Goal: Information Seeking & Learning: Learn about a topic

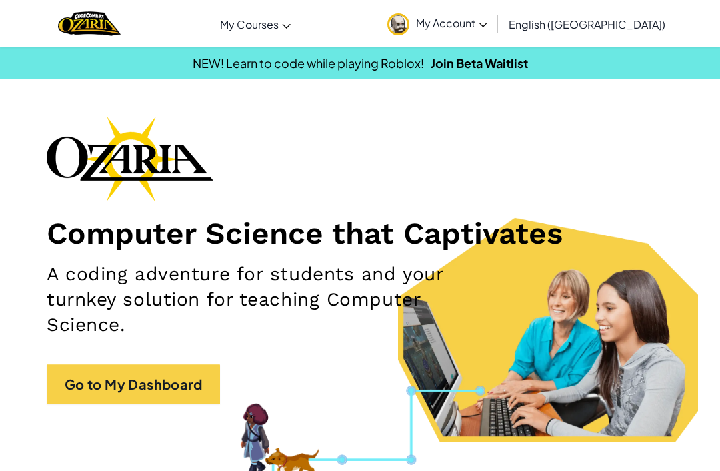
click at [0, 0] on link "Ozaria Classroom" at bounding box center [0, 0] width 0 height 0
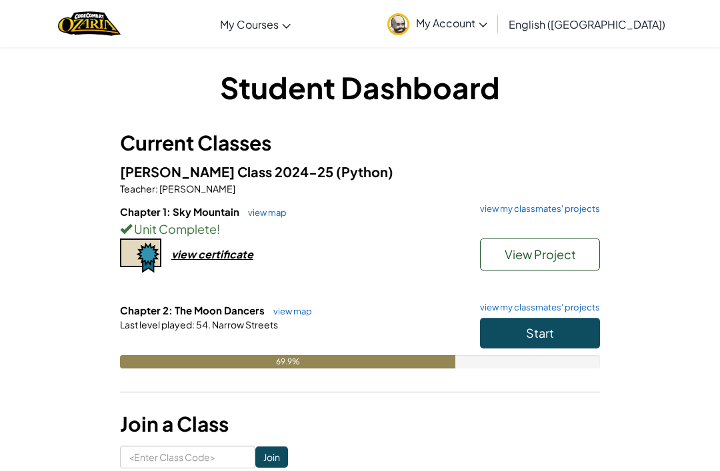
click at [561, 343] on button "Start" at bounding box center [540, 333] width 120 height 31
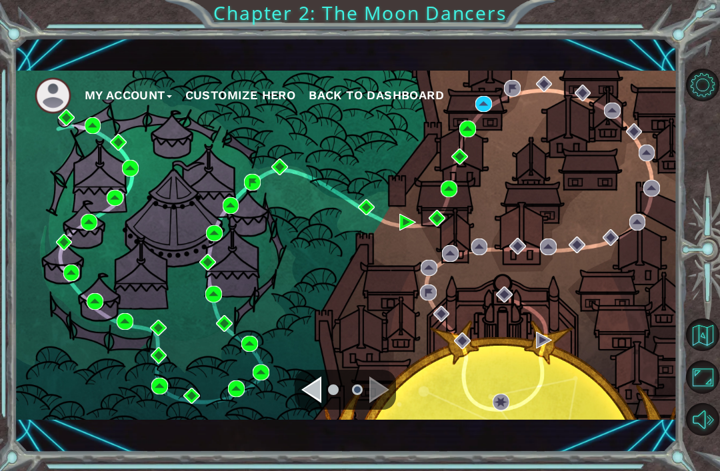
click at [315, 403] on div "Navigate to the previous page" at bounding box center [311, 390] width 20 height 27
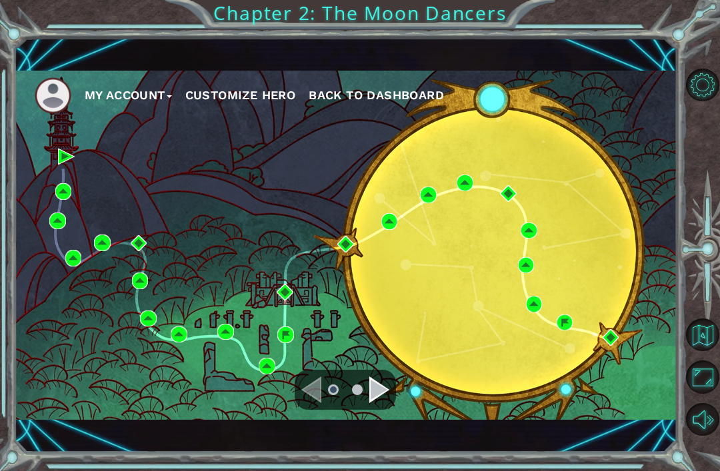
click at [313, 380] on div "Navigate to the previous page" at bounding box center [311, 390] width 20 height 27
click at [261, 87] on button "Customize Hero" at bounding box center [240, 95] width 111 height 20
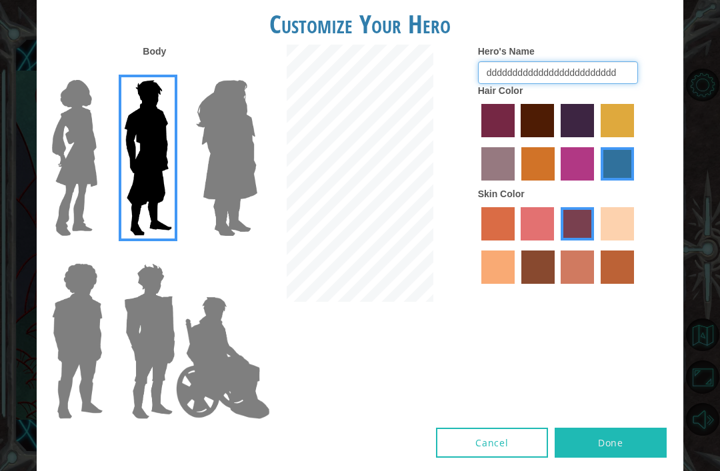
click at [515, 84] on input "ddddddddddddddddddddddddd" at bounding box center [558, 72] width 160 height 23
type input "dddddddddddd"
click at [554, 241] on label "froly skin color" at bounding box center [537, 223] width 33 height 33
click at [517, 245] on input "froly skin color" at bounding box center [517, 245] width 0 height 0
radio input "true"
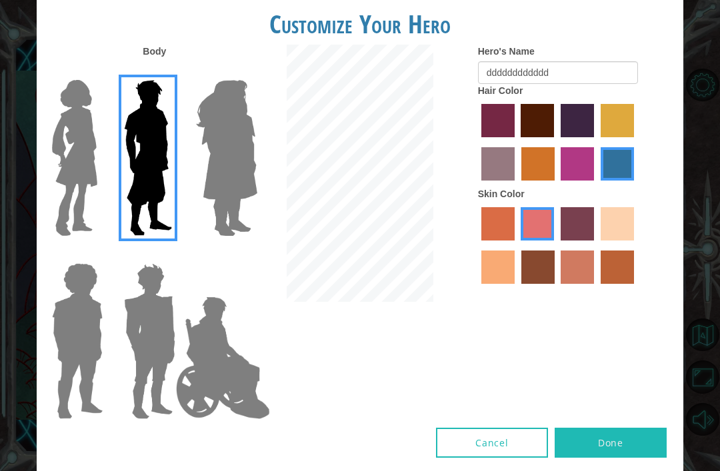
click at [553, 241] on label "froly skin color" at bounding box center [537, 223] width 33 height 33
click at [517, 245] on input "froly skin color" at bounding box center [517, 245] width 0 height 0
click at [572, 84] on form "Hero's Name dddddddddddd" at bounding box center [575, 64] width 195 height 39
click at [573, 84] on input "dddddddddddd" at bounding box center [558, 72] width 160 height 23
type input "d"
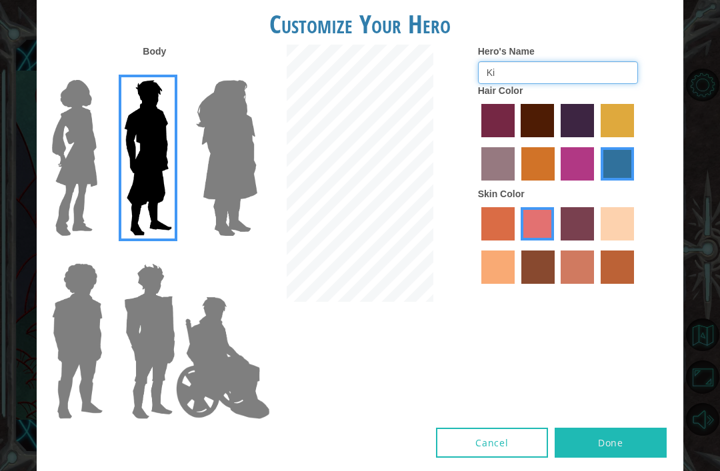
type input "K"
type input "F"
type input "bean"
click at [629, 187] on div at bounding box center [575, 144] width 195 height 87
click at [504, 241] on label "sorbus skin color" at bounding box center [497, 223] width 33 height 33
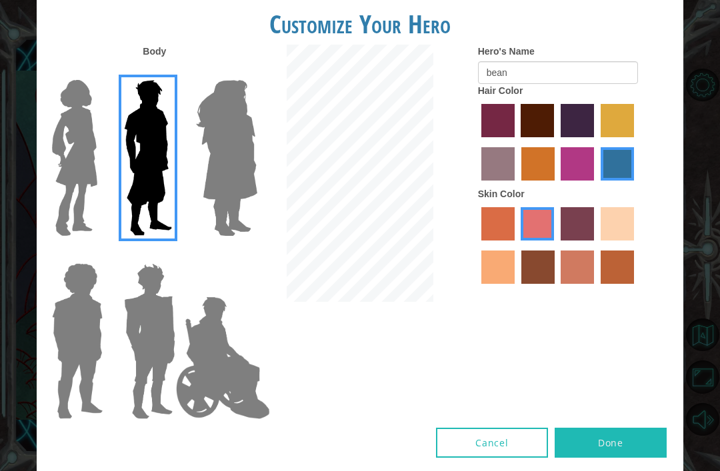
click at [477, 245] on input "sorbus skin color" at bounding box center [477, 245] width 0 height 0
radio input "true"
click at [515, 181] on label "bazaar hair color" at bounding box center [497, 163] width 33 height 33
click at [636, 142] on input "bazaar hair color" at bounding box center [636, 142] width 0 height 0
radio input "true"
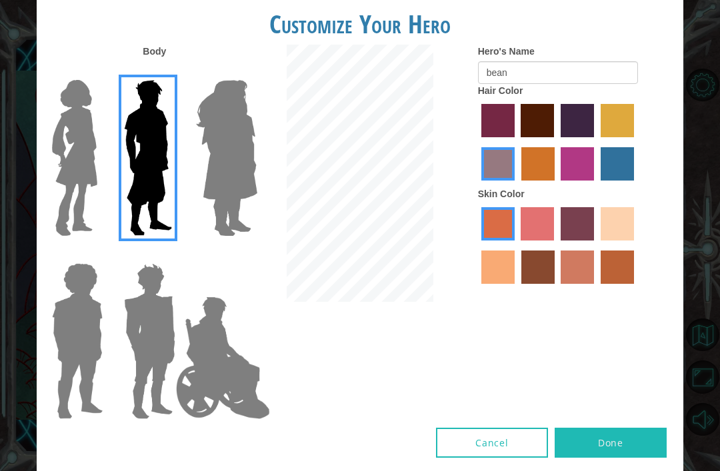
click at [505, 241] on label "sorbus skin color" at bounding box center [497, 223] width 33 height 33
click at [477, 245] on input "sorbus skin color" at bounding box center [477, 245] width 0 height 0
click at [555, 181] on label "gold drop hair color" at bounding box center [537, 163] width 33 height 33
click at [517, 185] on input "gold drop hair color" at bounding box center [517, 185] width 0 height 0
radio input "true"
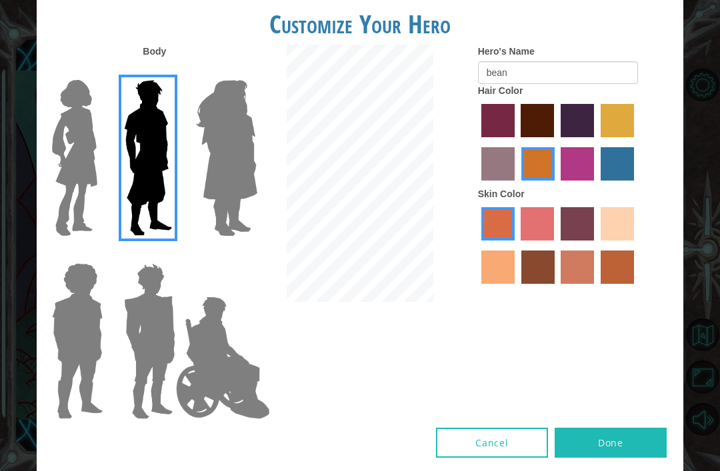
click at [223, 181] on img at bounding box center [227, 158] width 73 height 167
click at [242, 71] on input "Hero Amethyst" at bounding box center [242, 71] width 0 height 0
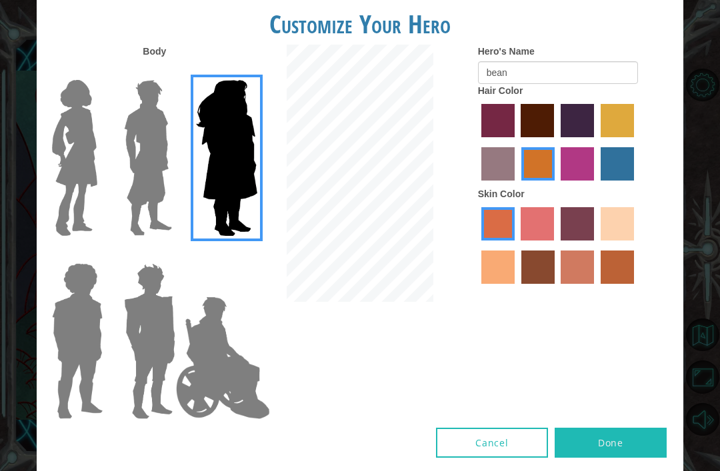
click at [143, 355] on img at bounding box center [150, 341] width 62 height 167
click at [171, 255] on input "Hero Garnet" at bounding box center [171, 255] width 0 height 0
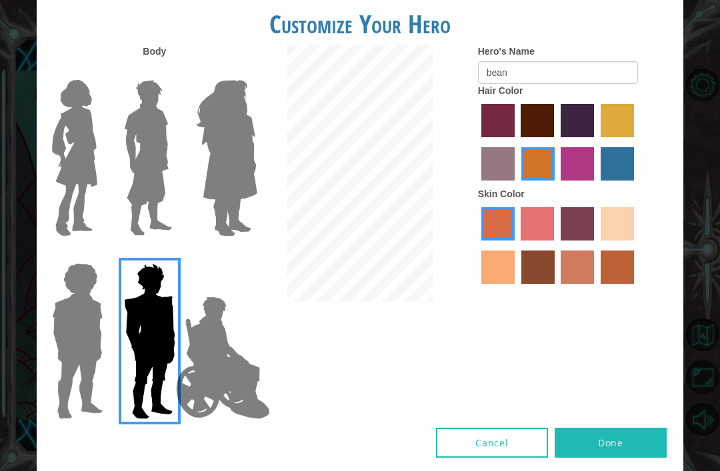
click at [207, 331] on img at bounding box center [223, 357] width 105 height 133
click at [242, 255] on input "Hero Jamie" at bounding box center [242, 255] width 0 height 0
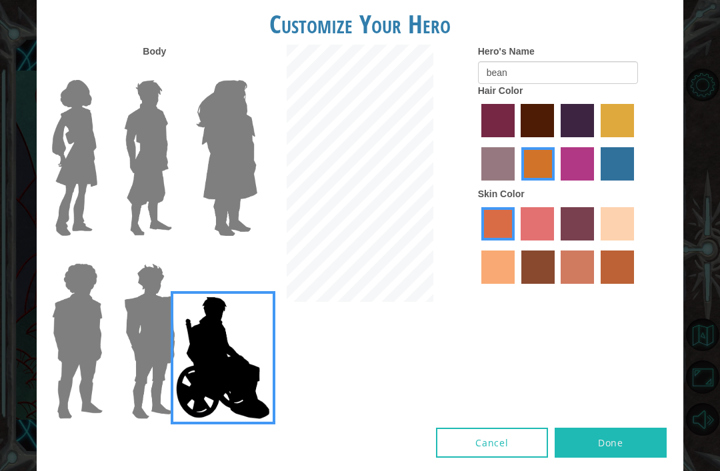
click at [106, 309] on img at bounding box center [77, 341] width 61 height 167
click at [99, 255] on input "Hero Steven" at bounding box center [99, 255] width 0 height 0
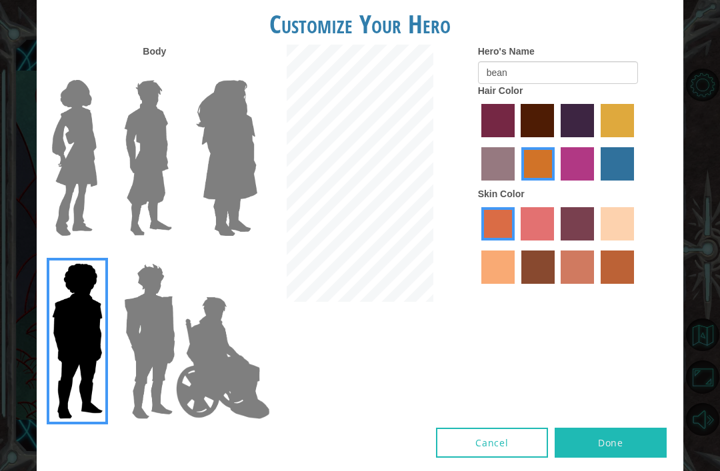
click at [153, 182] on img at bounding box center [148, 158] width 59 height 167
click at [171, 71] on input "Hero Lars" at bounding box center [171, 71] width 0 height 0
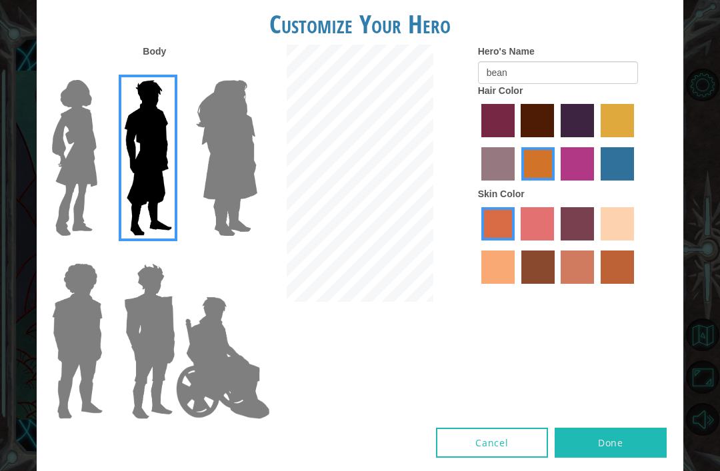
click at [601, 441] on button "Done" at bounding box center [611, 443] width 112 height 30
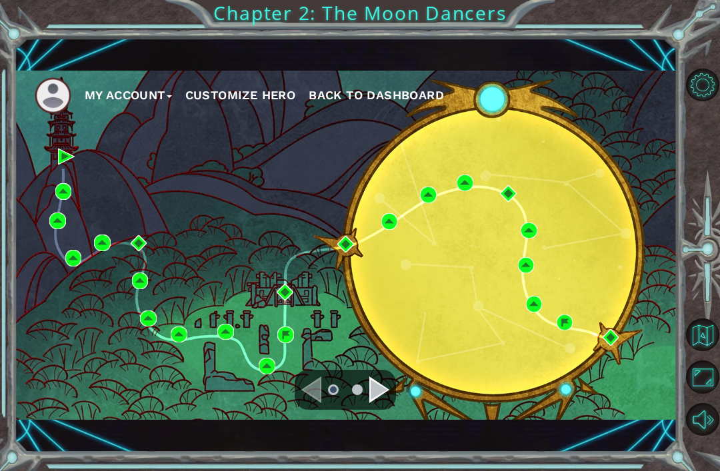
click at [581, 421] on div "Body Hero's Name bean Hair Color Skin Color" at bounding box center [360, 236] width 647 height 383
click at [353, 237] on img at bounding box center [345, 244] width 17 height 17
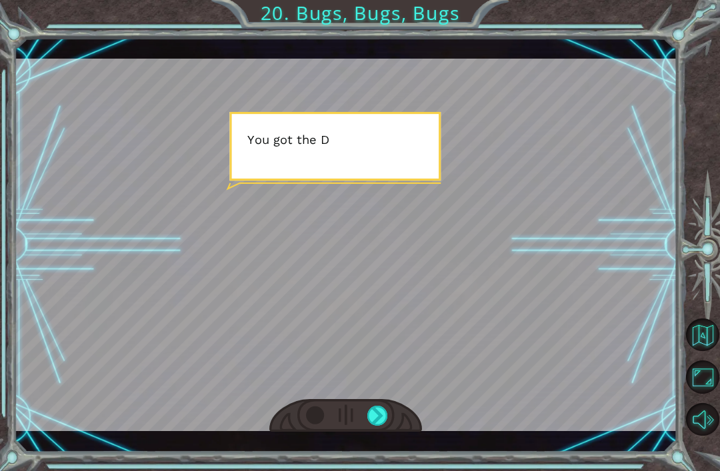
click at [371, 415] on div at bounding box center [377, 416] width 21 height 20
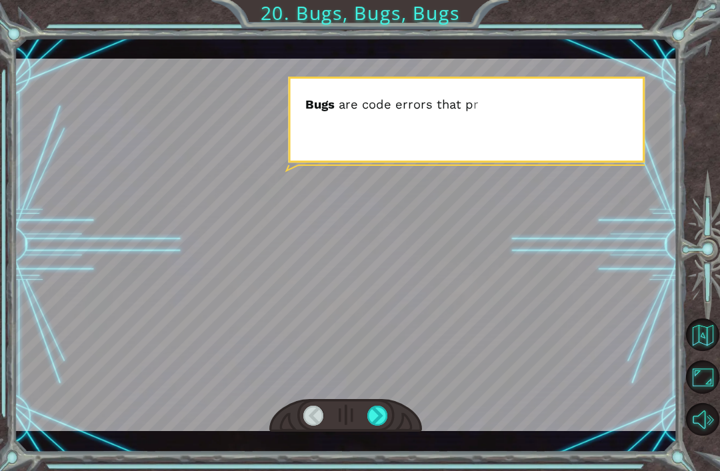
click at [388, 407] on div at bounding box center [377, 416] width 21 height 20
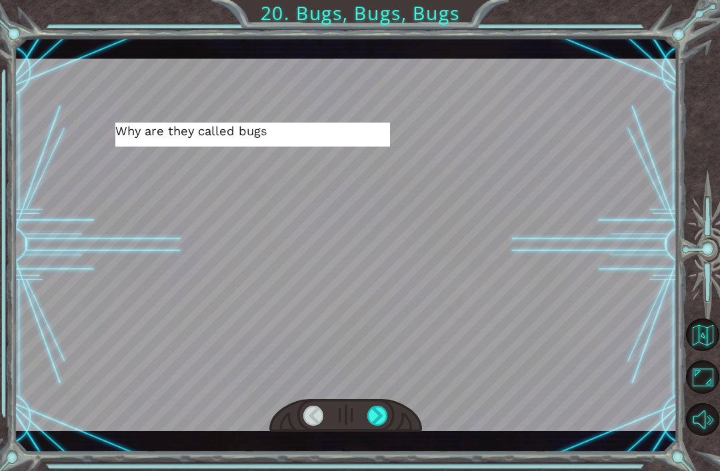
click at [382, 416] on div at bounding box center [377, 416] width 21 height 20
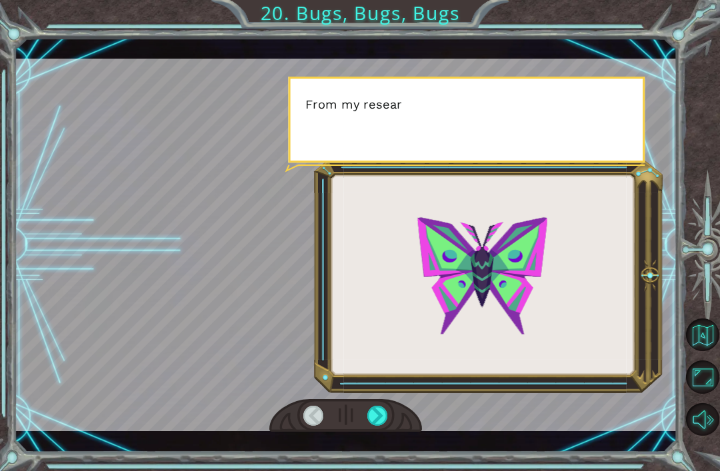
click at [377, 417] on div at bounding box center [377, 416] width 21 height 20
click at [380, 425] on div at bounding box center [377, 416] width 21 height 20
click at [377, 410] on div at bounding box center [377, 416] width 21 height 20
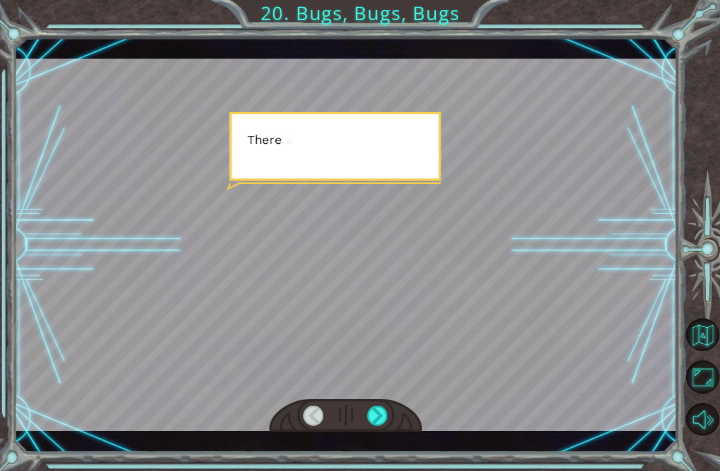
click at [370, 419] on div at bounding box center [377, 416] width 21 height 20
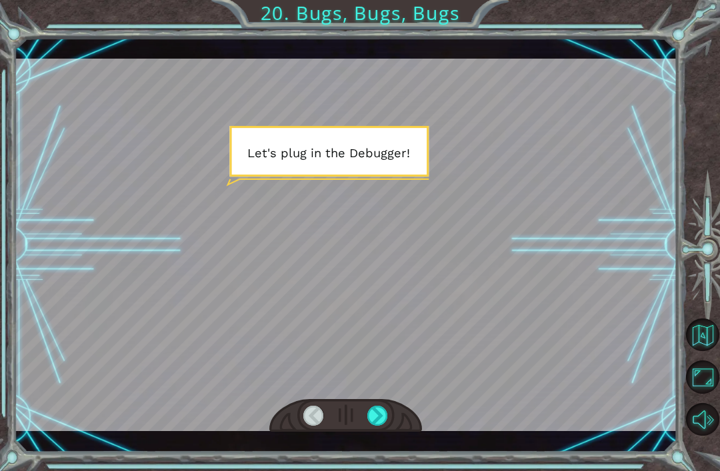
click at [386, 411] on div at bounding box center [377, 416] width 21 height 20
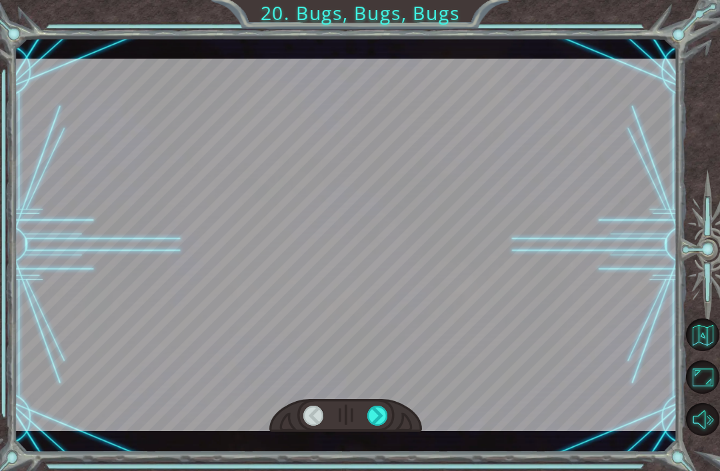
click at [382, 407] on div at bounding box center [377, 416] width 21 height 20
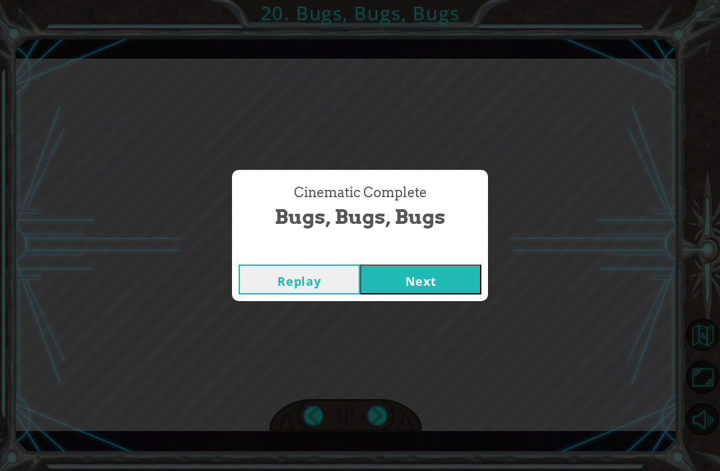
click at [378, 407] on div "Cinematic Complete Bugs, Bugs, Bugs Replay Next" at bounding box center [360, 235] width 720 height 471
click at [417, 308] on div "Cinematic Complete Bugs, Bugs, Bugs Replay Next" at bounding box center [360, 235] width 720 height 471
click at [406, 293] on button "Next" at bounding box center [420, 280] width 121 height 30
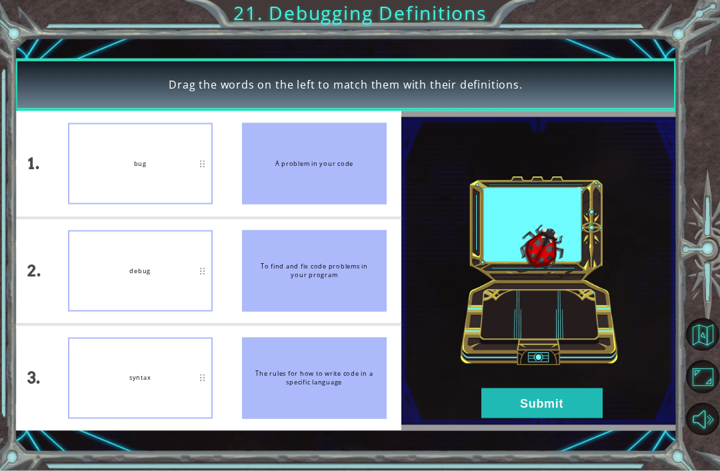
scroll to position [43, 0]
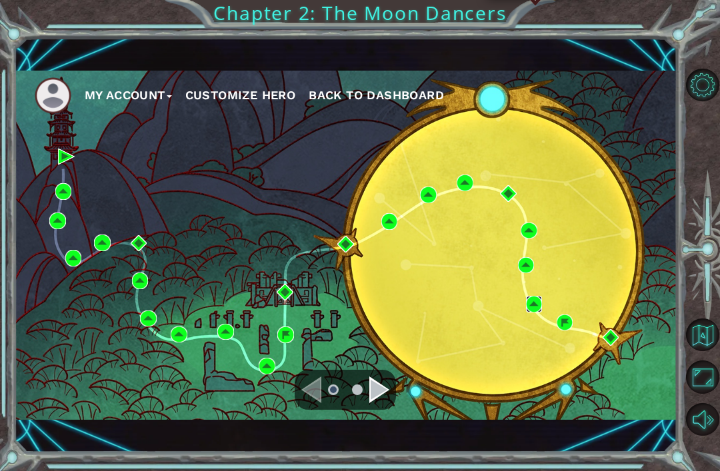
click at [531, 303] on img at bounding box center [534, 304] width 17 height 17
click at [46, 88] on img at bounding box center [53, 95] width 37 height 37
click at [51, 93] on img at bounding box center [53, 95] width 37 height 37
click at [105, 96] on button "My Account" at bounding box center [128, 95] width 87 height 20
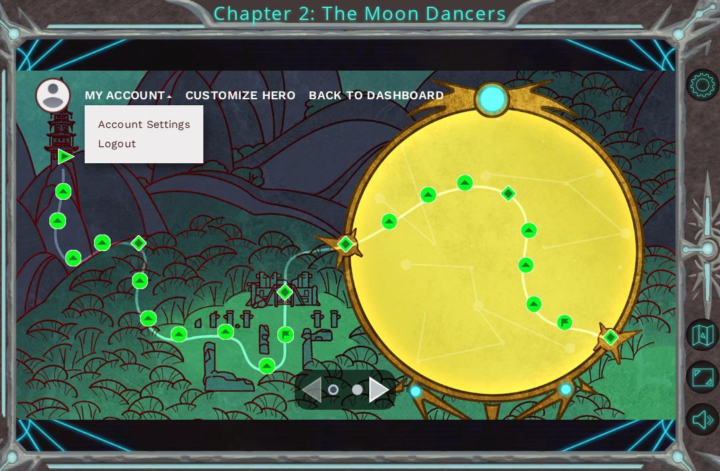
click at [256, 95] on button "Customize Hero" at bounding box center [240, 95] width 111 height 20
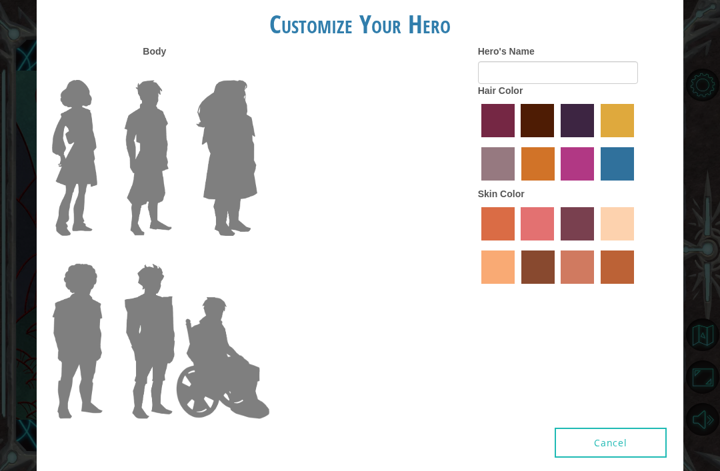
type input "bean"
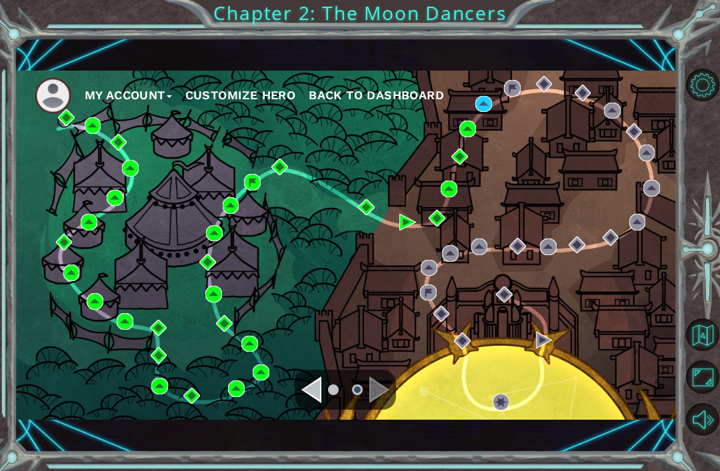
scroll to position [1, 0]
click at [313, 389] on div "Navigate to the previous page" at bounding box center [311, 390] width 20 height 27
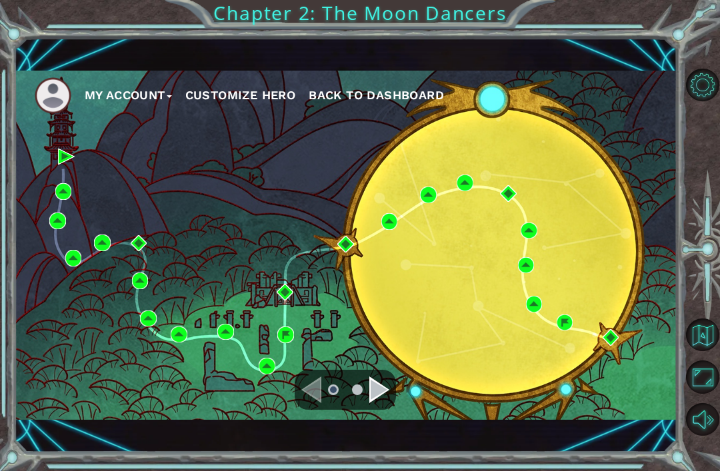
click at [615, 325] on div "My Account Customize Hero Back to Dashboard" at bounding box center [346, 245] width 663 height 349
click at [611, 344] on img at bounding box center [611, 337] width 17 height 17
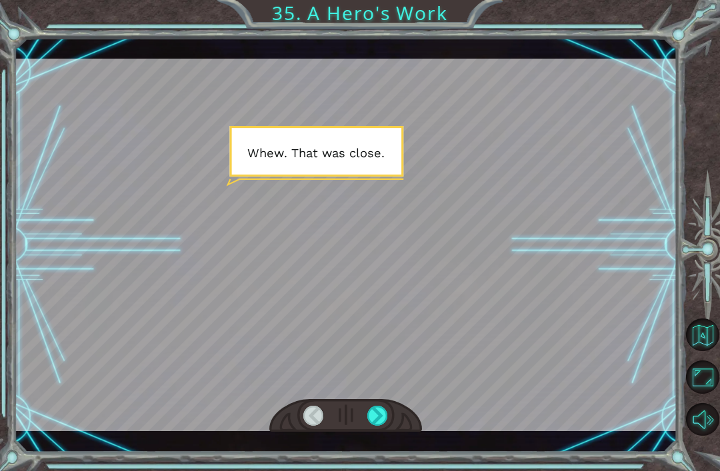
click at [604, 345] on div at bounding box center [346, 245] width 663 height 373
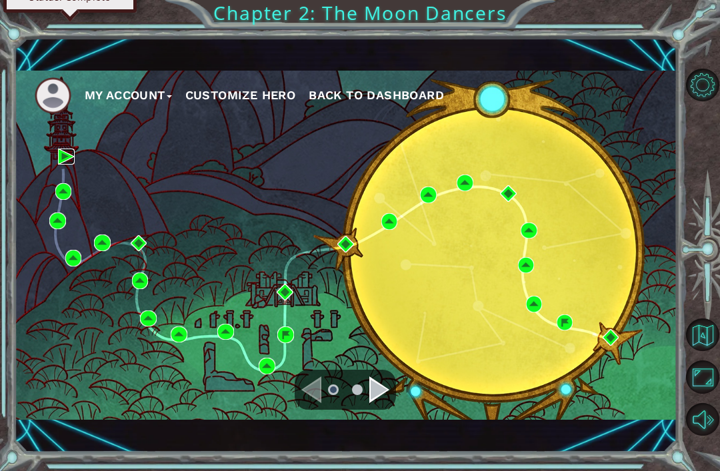
click at [65, 155] on img at bounding box center [66, 157] width 17 height 17
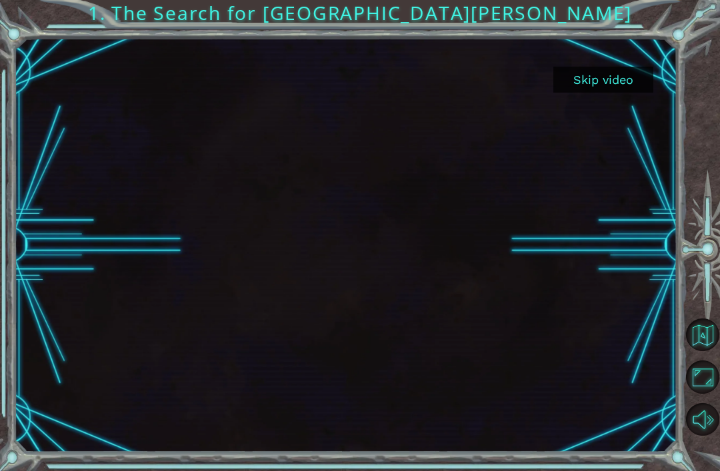
click at [64, 156] on div at bounding box center [346, 245] width 663 height 373
click at [612, 87] on button "Skip video" at bounding box center [603, 80] width 100 height 26
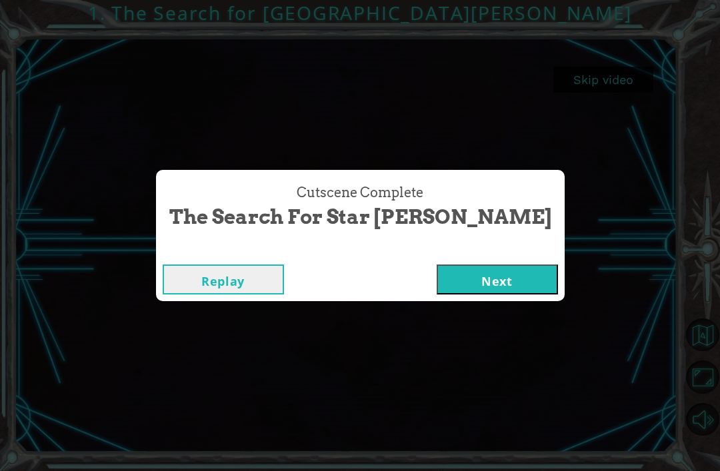
click at [478, 277] on button "Next" at bounding box center [497, 280] width 121 height 30
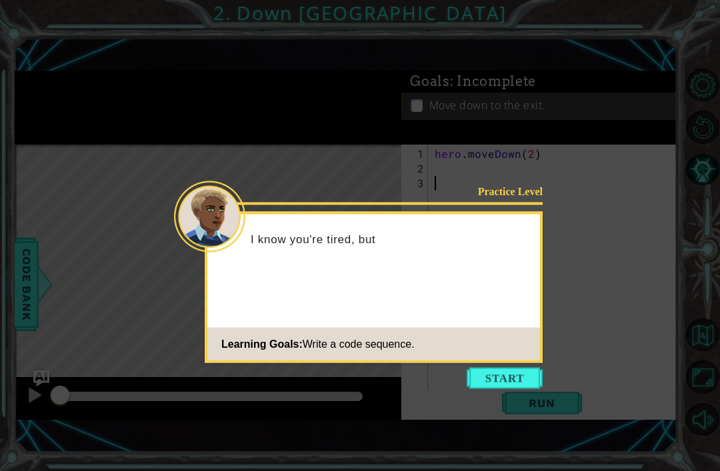
click at [517, 372] on button "Start" at bounding box center [505, 378] width 76 height 21
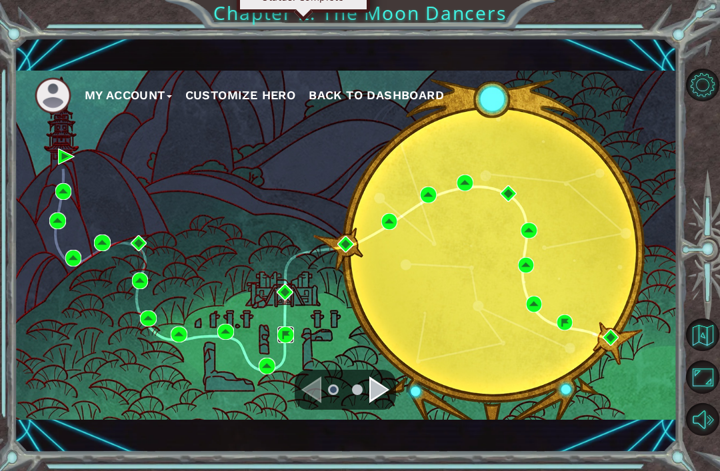
click at [283, 336] on img at bounding box center [285, 335] width 17 height 17
click at [55, 213] on img at bounding box center [57, 221] width 17 height 17
click at [136, 241] on img at bounding box center [139, 243] width 17 height 17
click at [369, 387] on div "Navigate to the next page" at bounding box center [379, 390] width 20 height 27
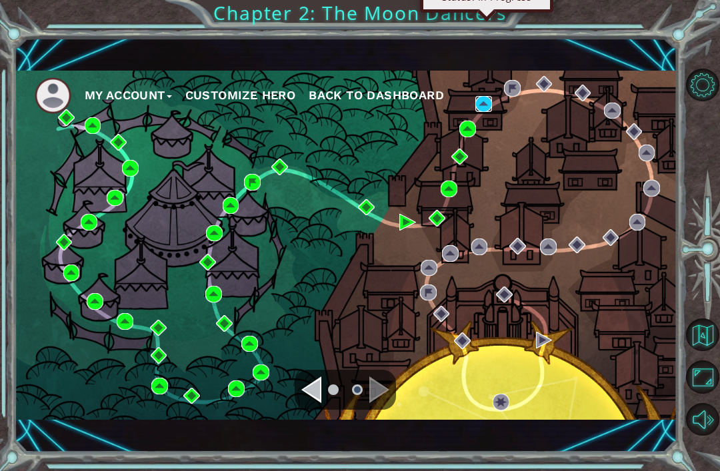
click at [487, 97] on img at bounding box center [483, 104] width 17 height 17
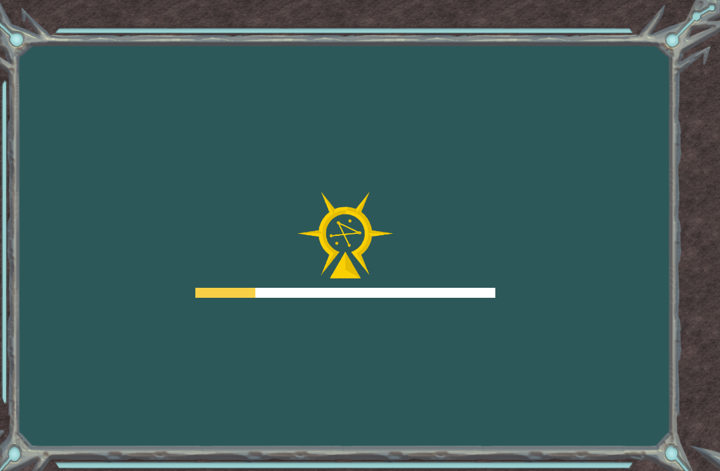
click at [483, 101] on div "Goals Error loading from server. Try refreshing the page. You'll need to join a…" at bounding box center [360, 235] width 720 height 471
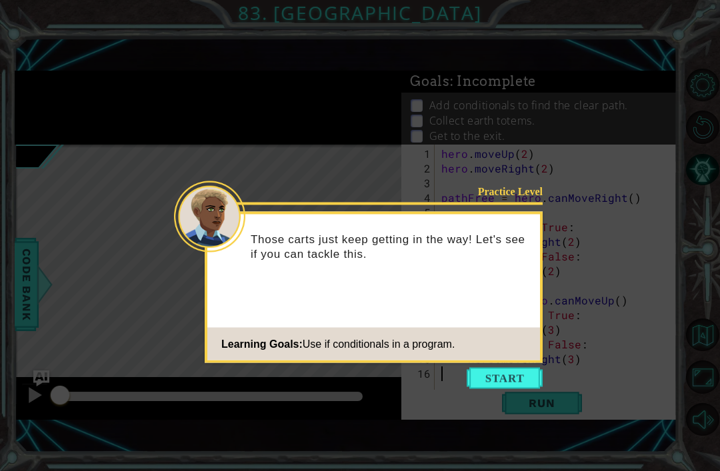
click at [519, 378] on button "Start" at bounding box center [505, 378] width 76 height 21
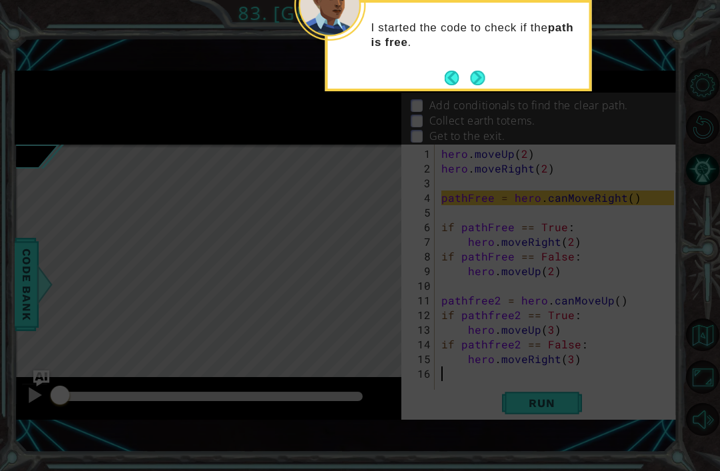
click at [465, 71] on button "Back" at bounding box center [458, 78] width 26 height 15
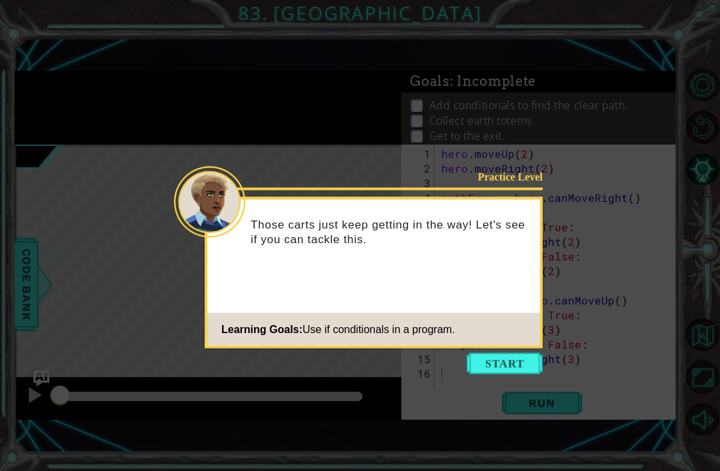
click at [521, 359] on button "Start" at bounding box center [505, 363] width 76 height 21
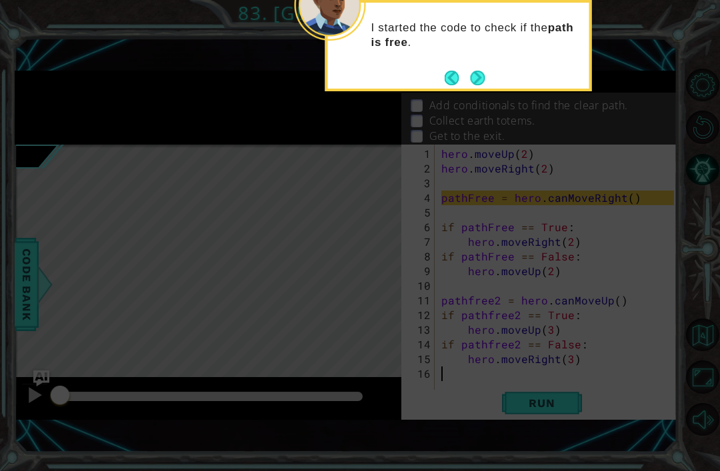
click at [480, 71] on button "Next" at bounding box center [477, 78] width 15 height 15
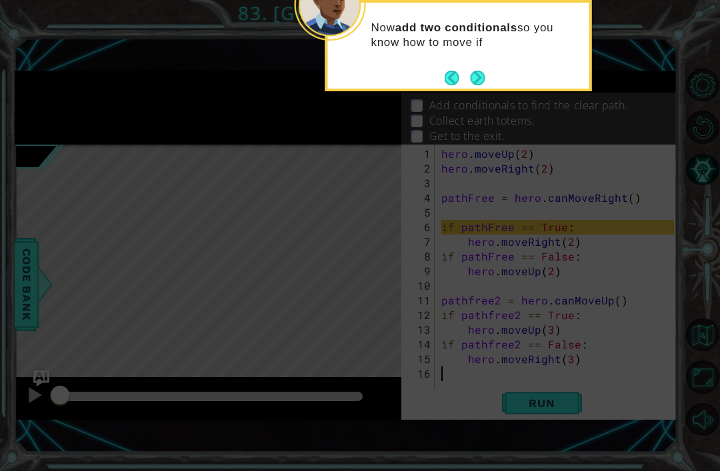
click at [480, 71] on button "Next" at bounding box center [477, 78] width 15 height 15
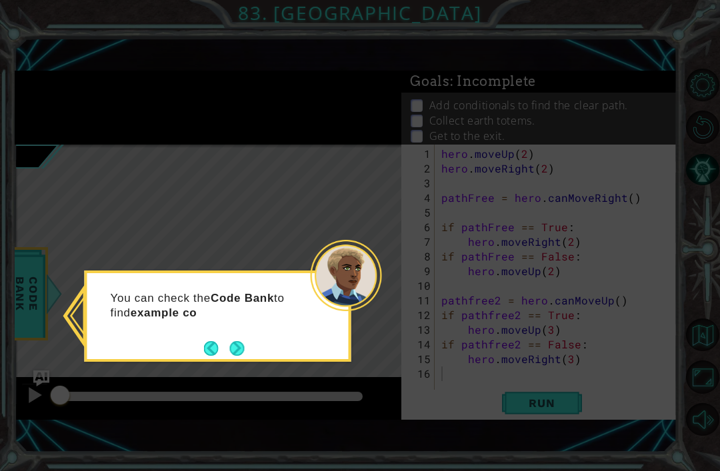
click at [243, 347] on button "Next" at bounding box center [237, 348] width 15 height 15
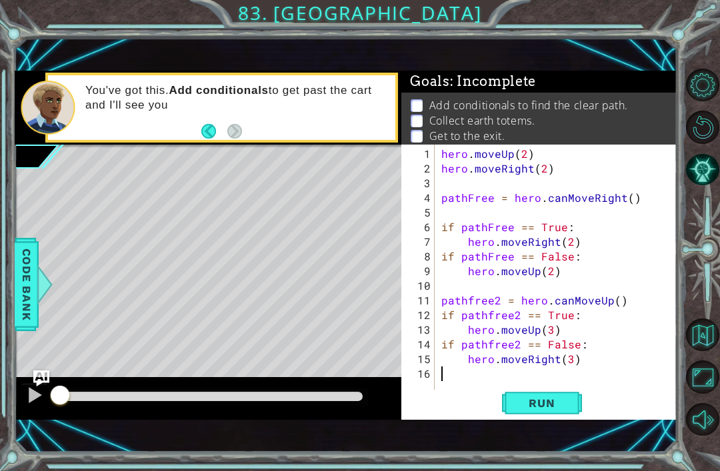
click at [695, 186] on button "AI Hint" at bounding box center [702, 169] width 33 height 33
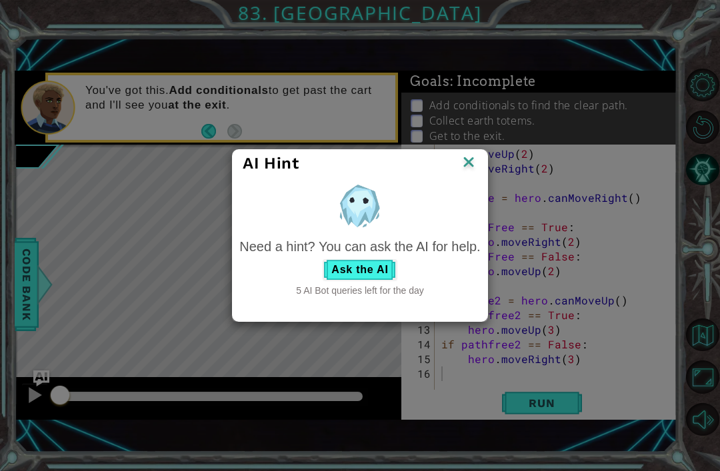
click at [354, 251] on div "Need a hint? You can ask the AI for help." at bounding box center [359, 246] width 241 height 19
click at [362, 275] on button "Ask the AI" at bounding box center [360, 269] width 74 height 21
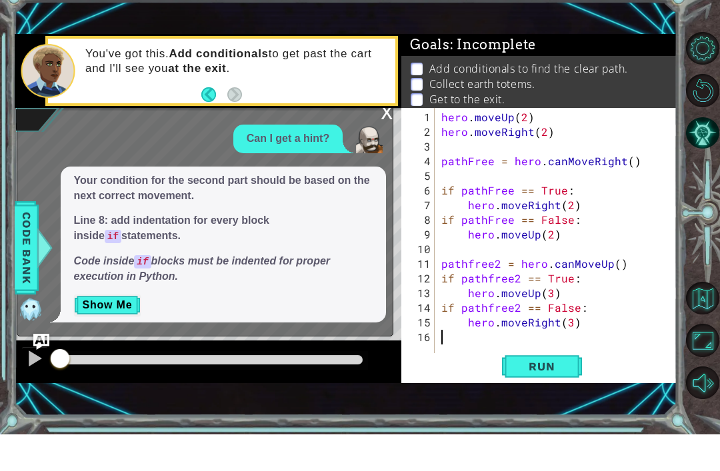
scroll to position [43, 0]
click at [100, 331] on button "Show Me" at bounding box center [107, 341] width 67 height 21
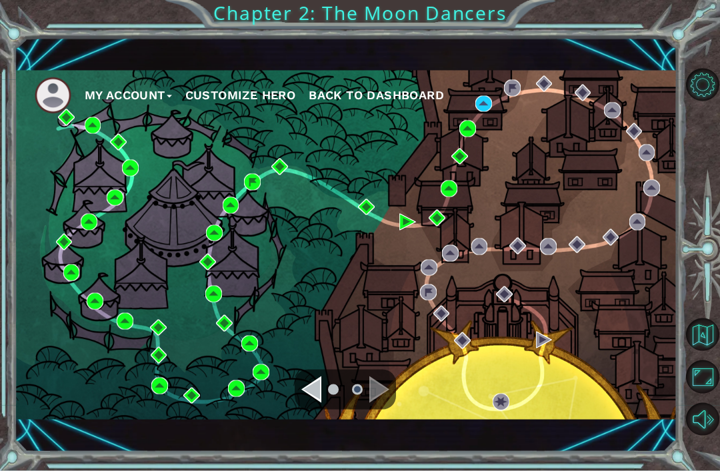
scroll to position [43, 0]
click at [333, 105] on button "Back to Dashboard" at bounding box center [376, 95] width 135 height 20
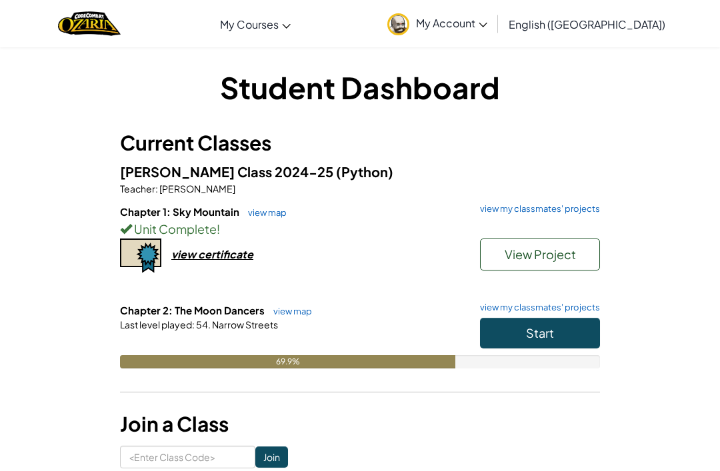
click at [0, 0] on link "CodeCombat Worlds on Roblox" at bounding box center [0, 0] width 0 height 0
click at [0, 0] on link "CodeCombat Classroom" at bounding box center [0, 0] width 0 height 0
click at [487, 16] on span "My Account" at bounding box center [451, 23] width 71 height 14
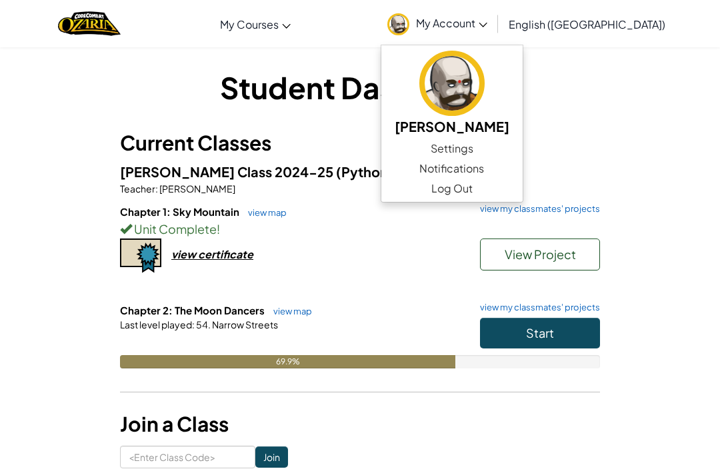
click at [523, 141] on link "Settings" at bounding box center [451, 149] width 141 height 20
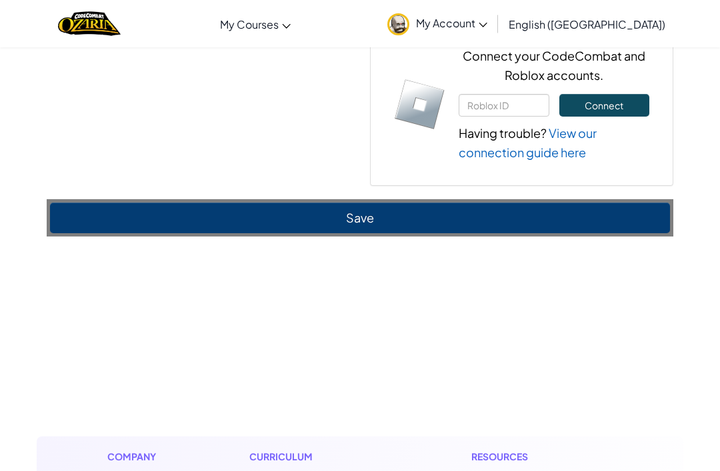
scroll to position [1074, 0]
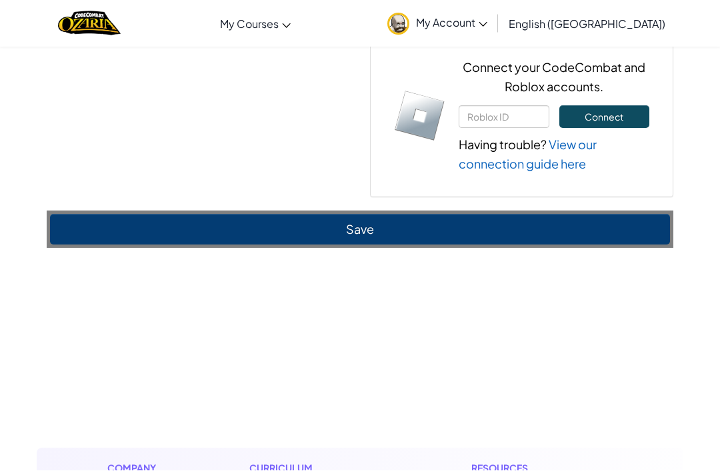
click at [113, 228] on button "Save" at bounding box center [360, 230] width 620 height 31
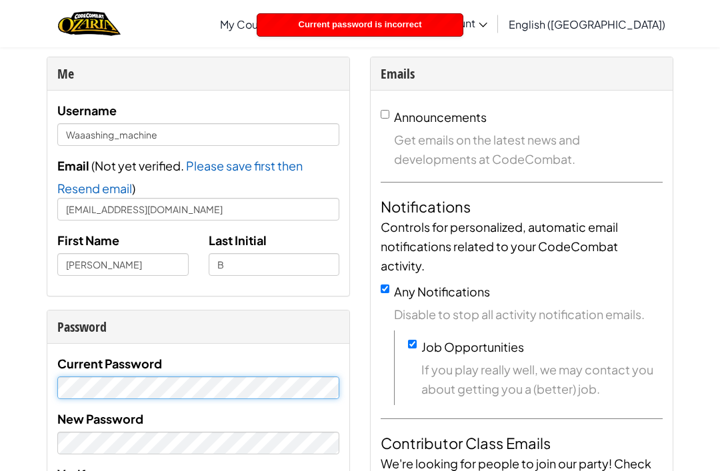
scroll to position [0, 0]
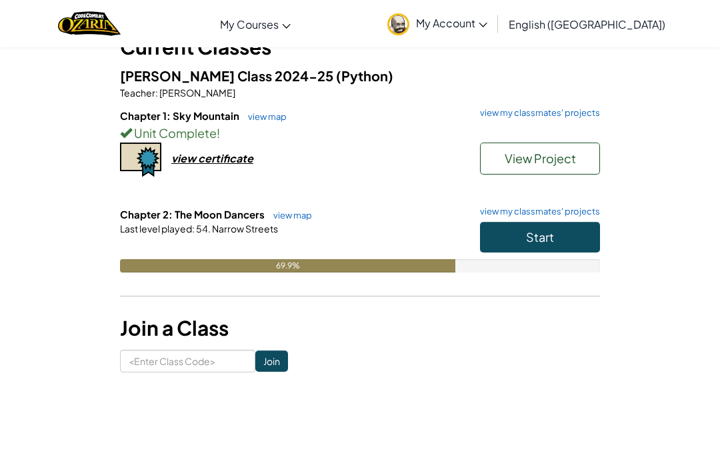
scroll to position [96, 0]
click at [573, 157] on span "View Project" at bounding box center [540, 158] width 71 height 15
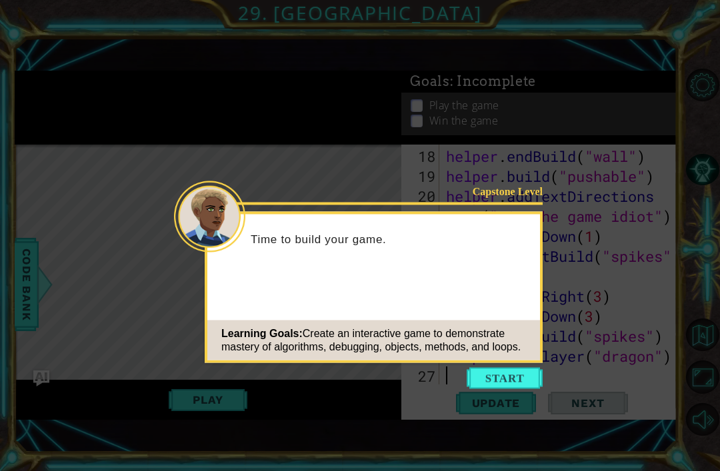
scroll to position [420, 0]
click at [489, 363] on div "Capstone Level Time to build your game. Learning Goals: Create an interactive g…" at bounding box center [374, 287] width 338 height 151
click at [509, 373] on button "Start" at bounding box center [505, 378] width 76 height 21
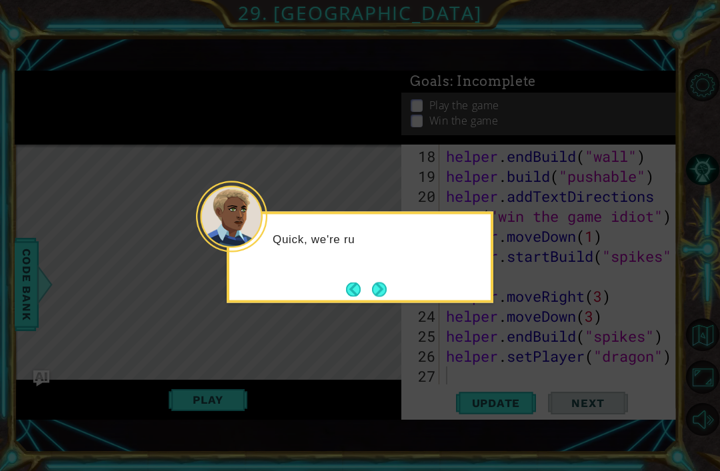
click at [387, 288] on button "Next" at bounding box center [379, 289] width 15 height 15
click at [380, 287] on button "Next" at bounding box center [379, 289] width 15 height 15
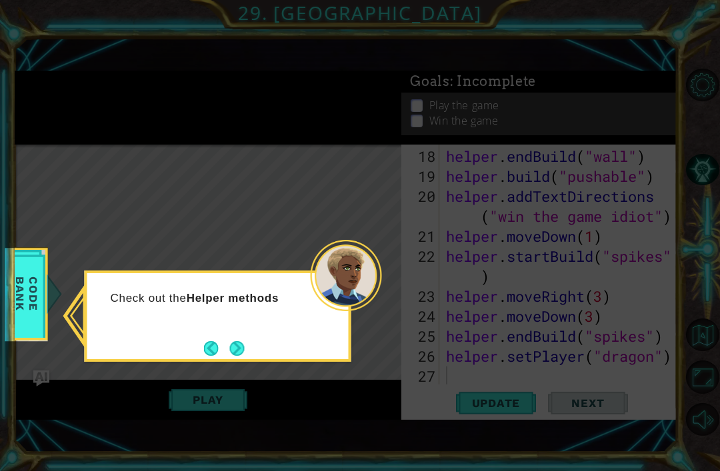
click at [245, 348] on button "Next" at bounding box center [237, 348] width 15 height 15
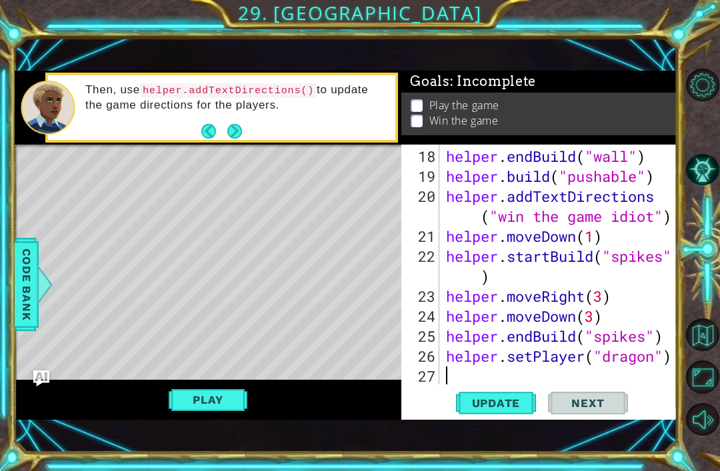
click at [190, 395] on button "Play" at bounding box center [208, 399] width 78 height 25
